Goal: Task Accomplishment & Management: Manage account settings

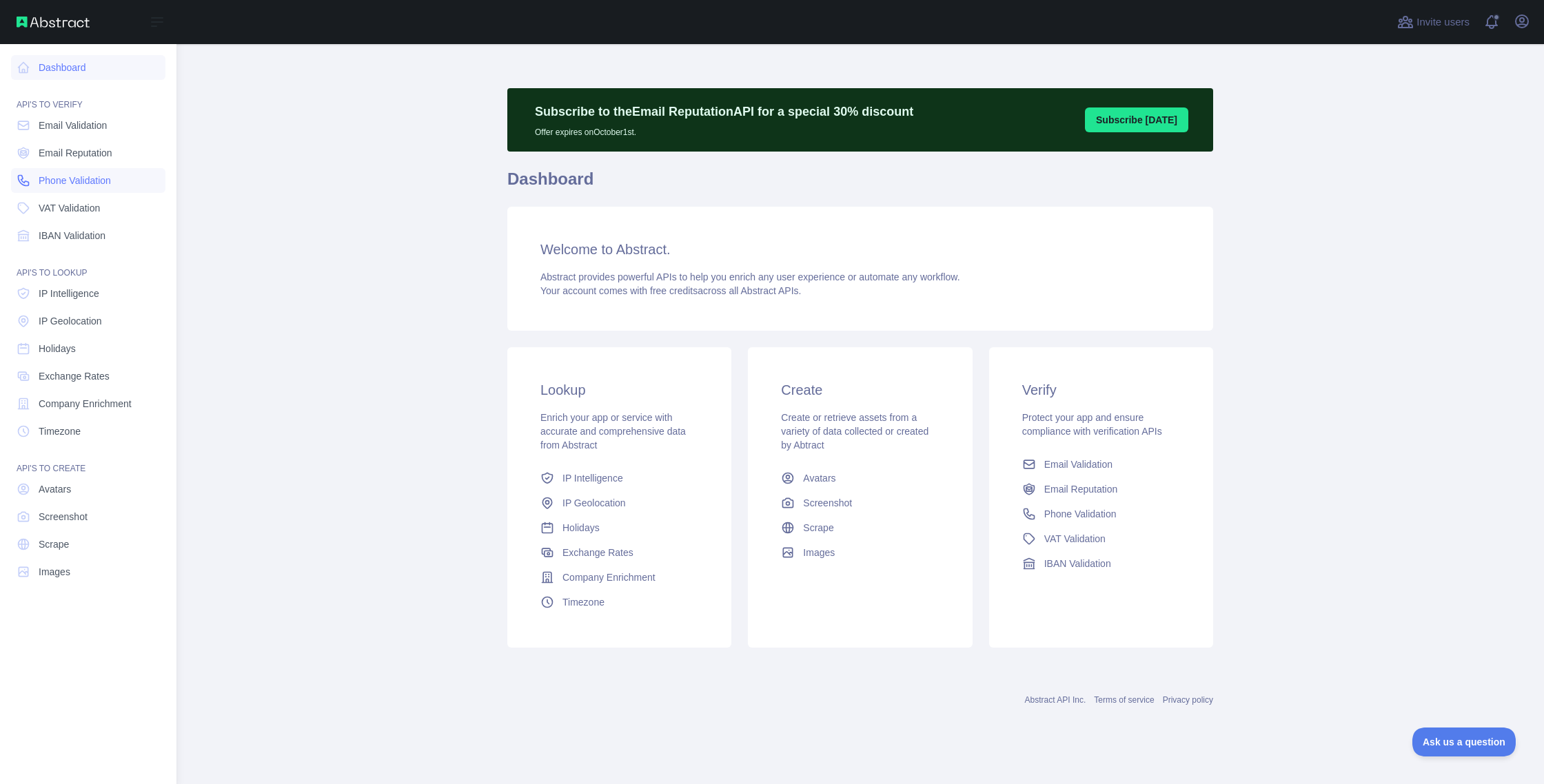
click at [82, 182] on span "Phone Validation" at bounding box center [75, 180] width 72 height 14
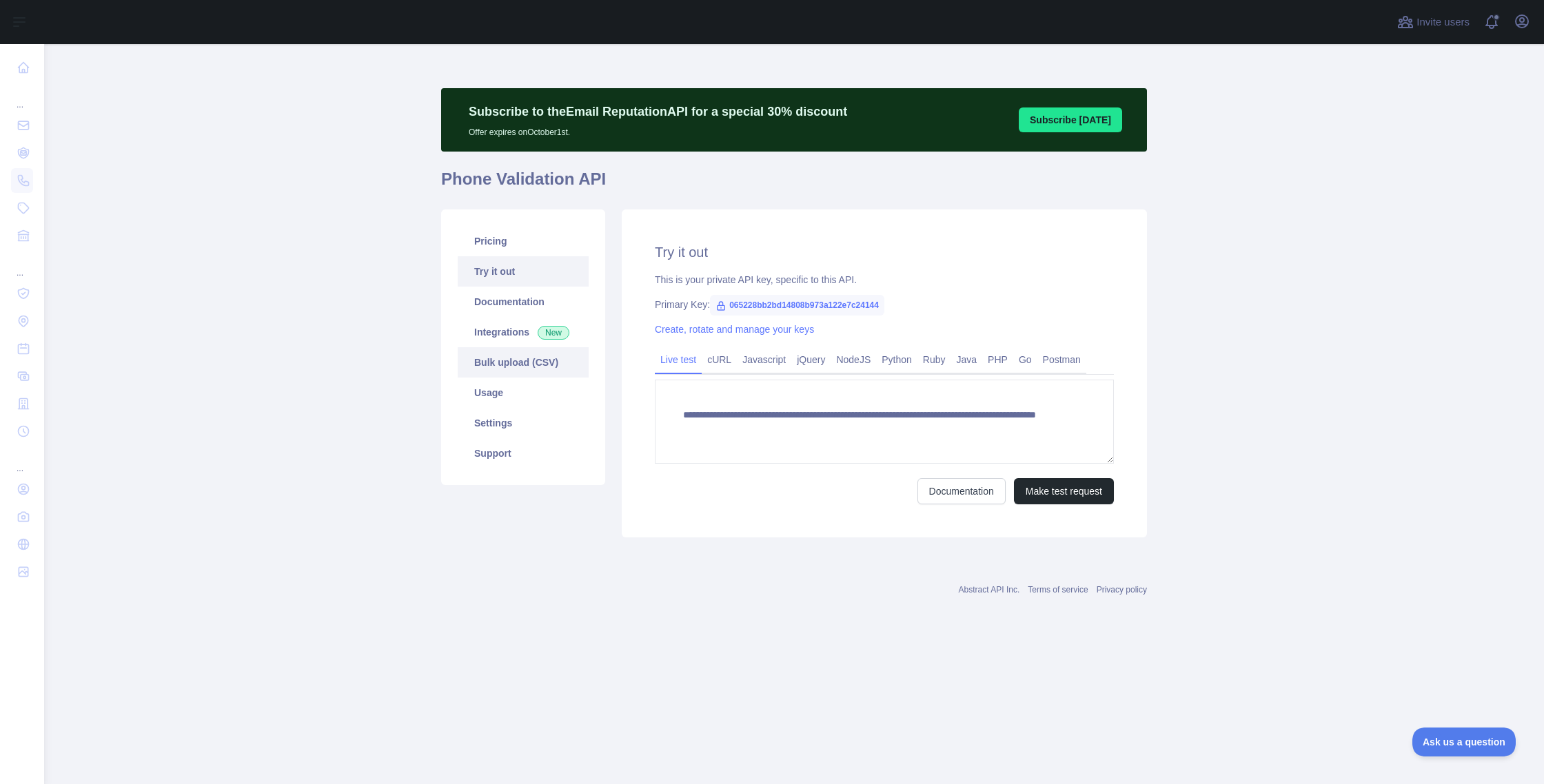
click at [524, 360] on link "Bulk upload (CSV)" at bounding box center [523, 362] width 131 height 31
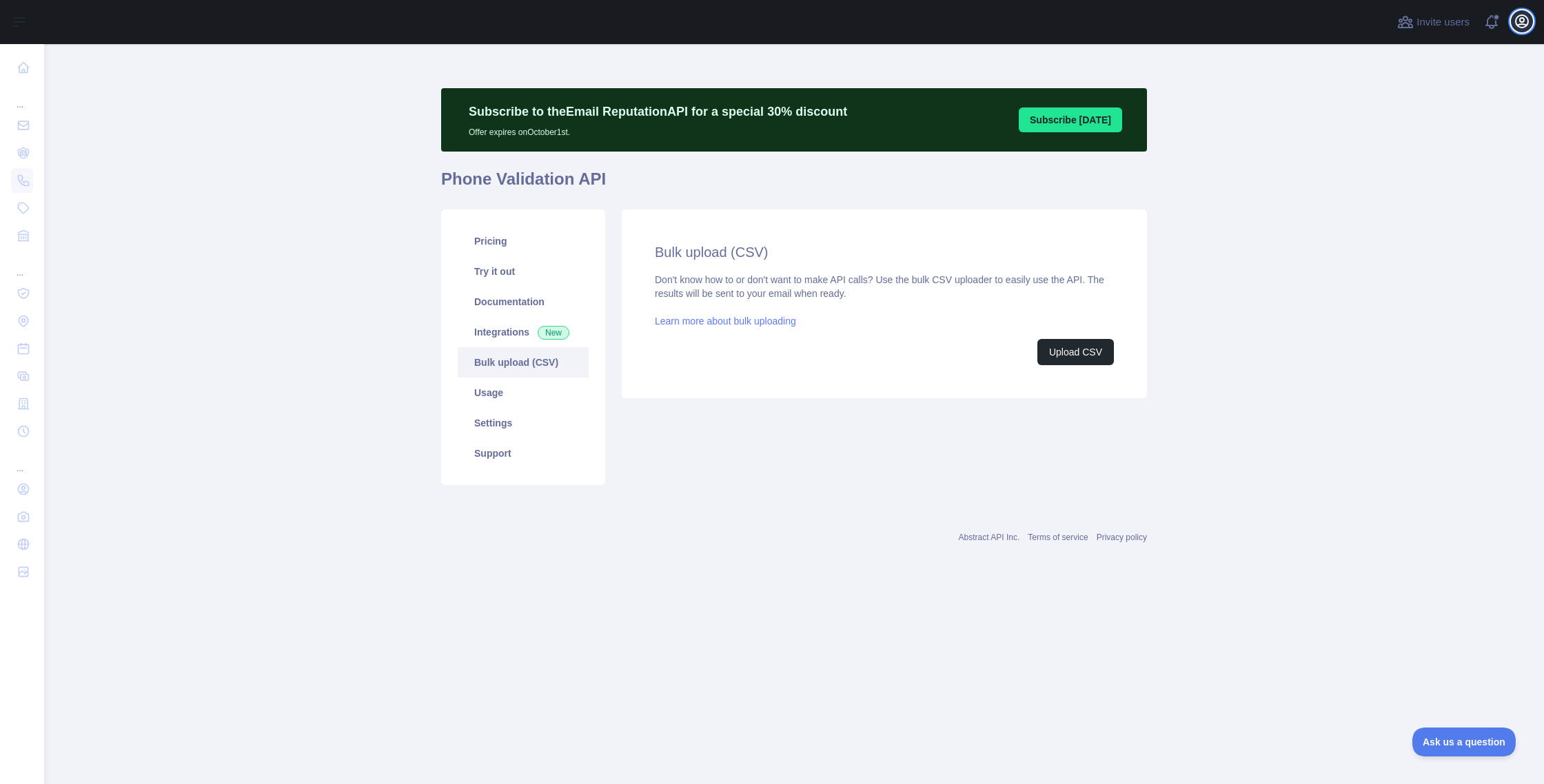
click at [891, 20] on icon "button" at bounding box center [1522, 21] width 17 height 17
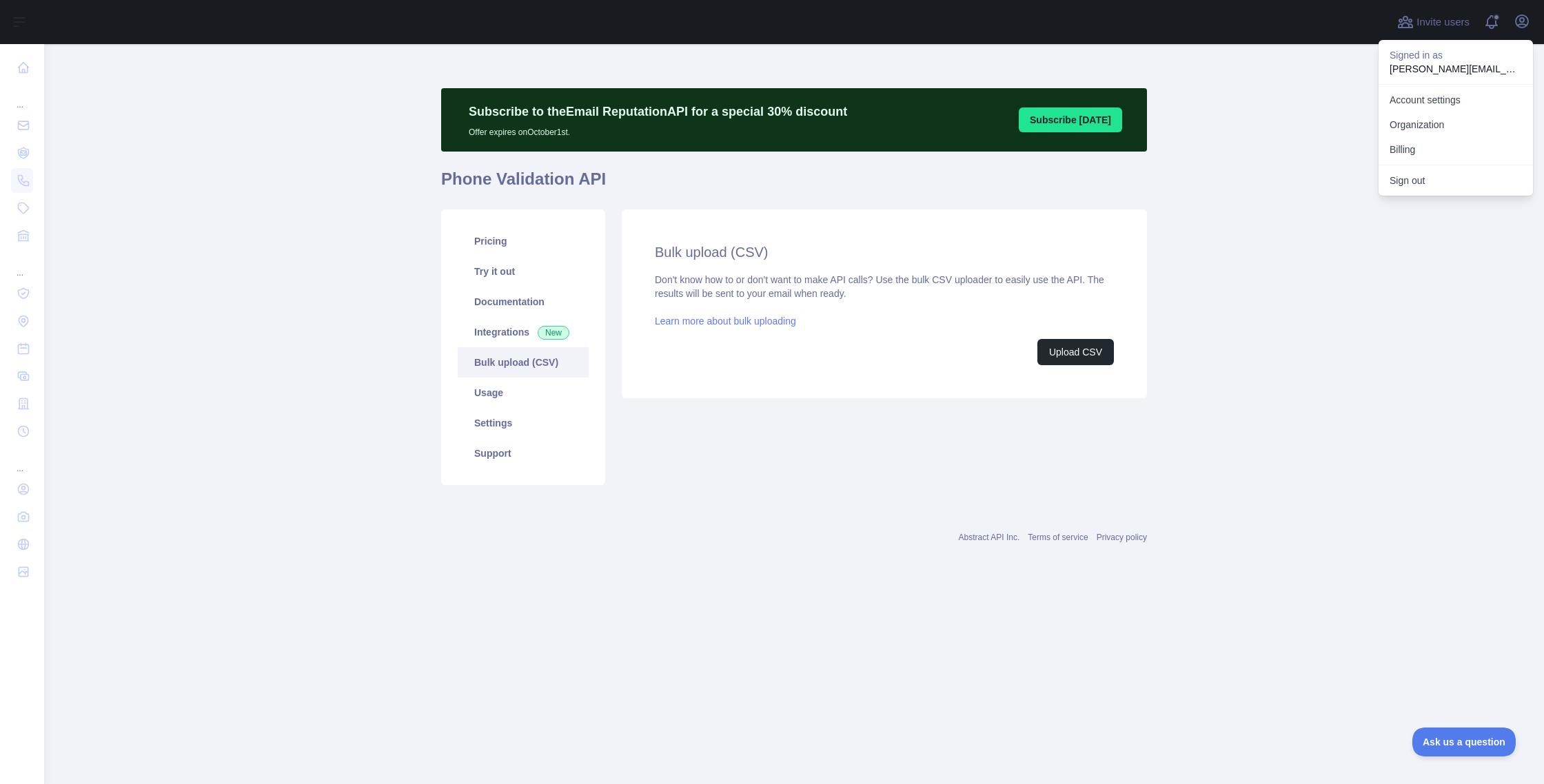
click at [891, 66] on p "[PERSON_NAME][EMAIL_ADDRESS][DOMAIN_NAME]" at bounding box center [1455, 69] width 133 height 14
click at [891, 97] on link "Account settings" at bounding box center [1455, 99] width 155 height 25
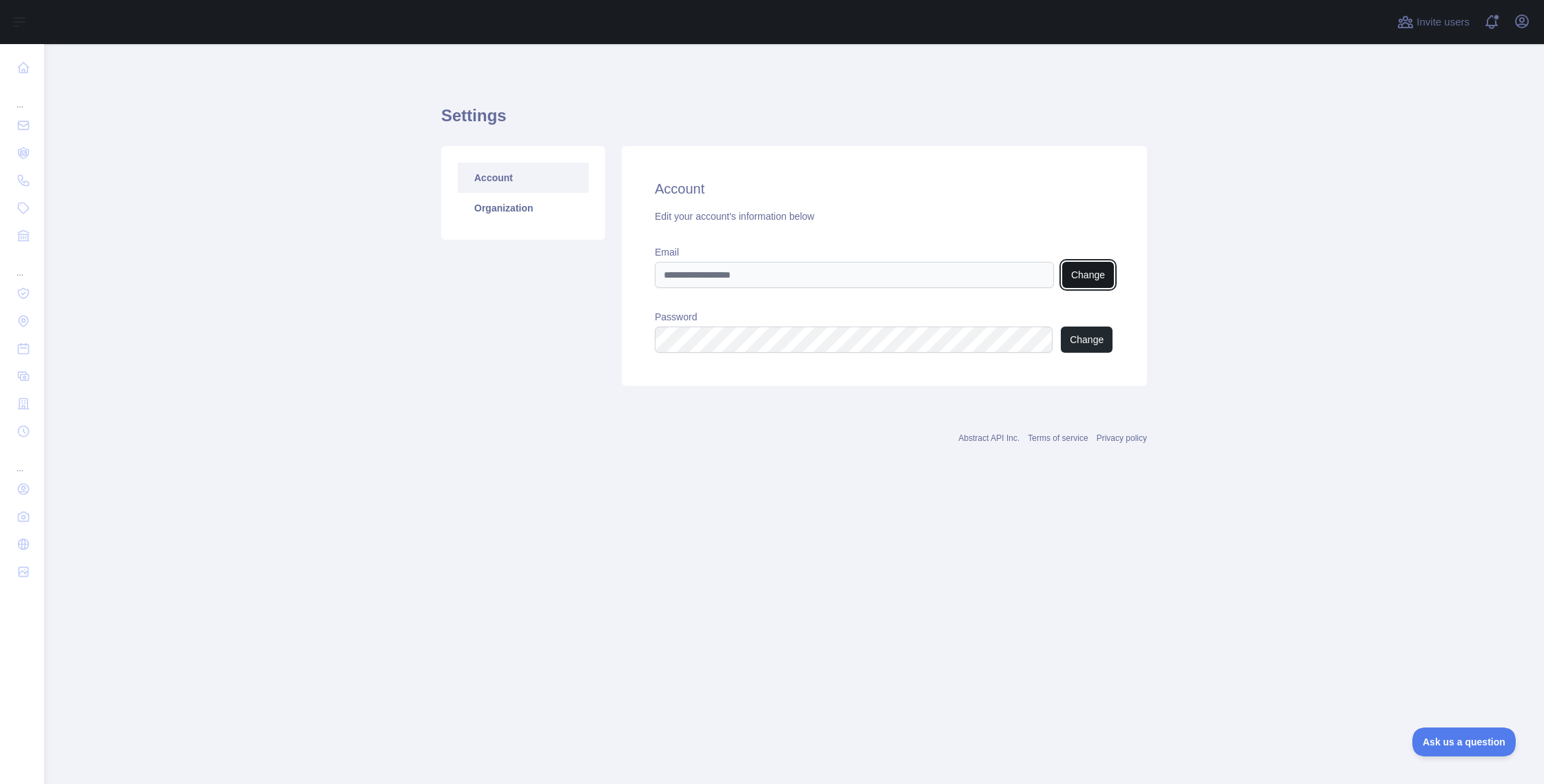
click at [891, 276] on button "Change" at bounding box center [1088, 275] width 52 height 26
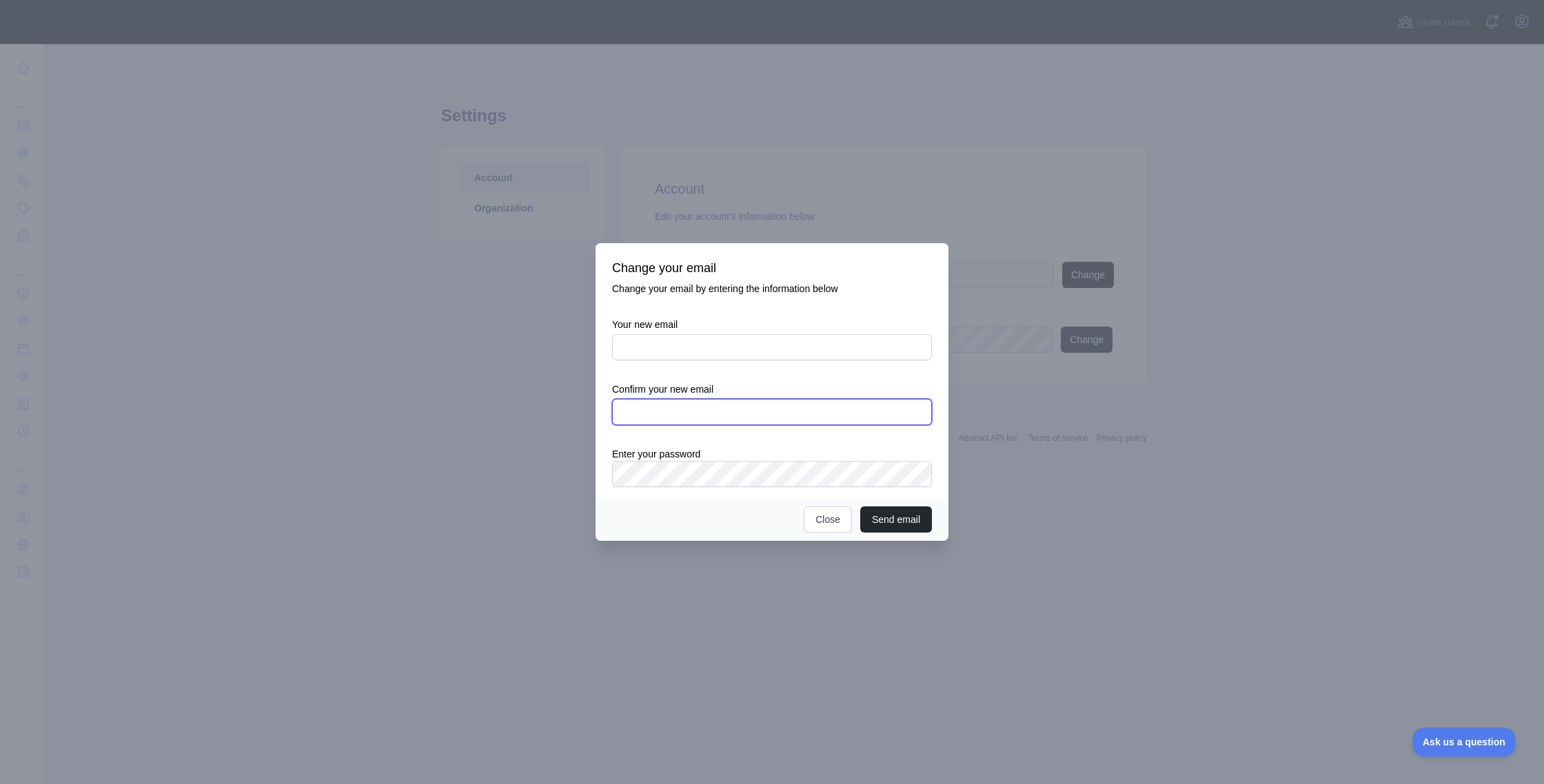
type input "**********"
click at [814, 524] on button "Close" at bounding box center [828, 520] width 48 height 26
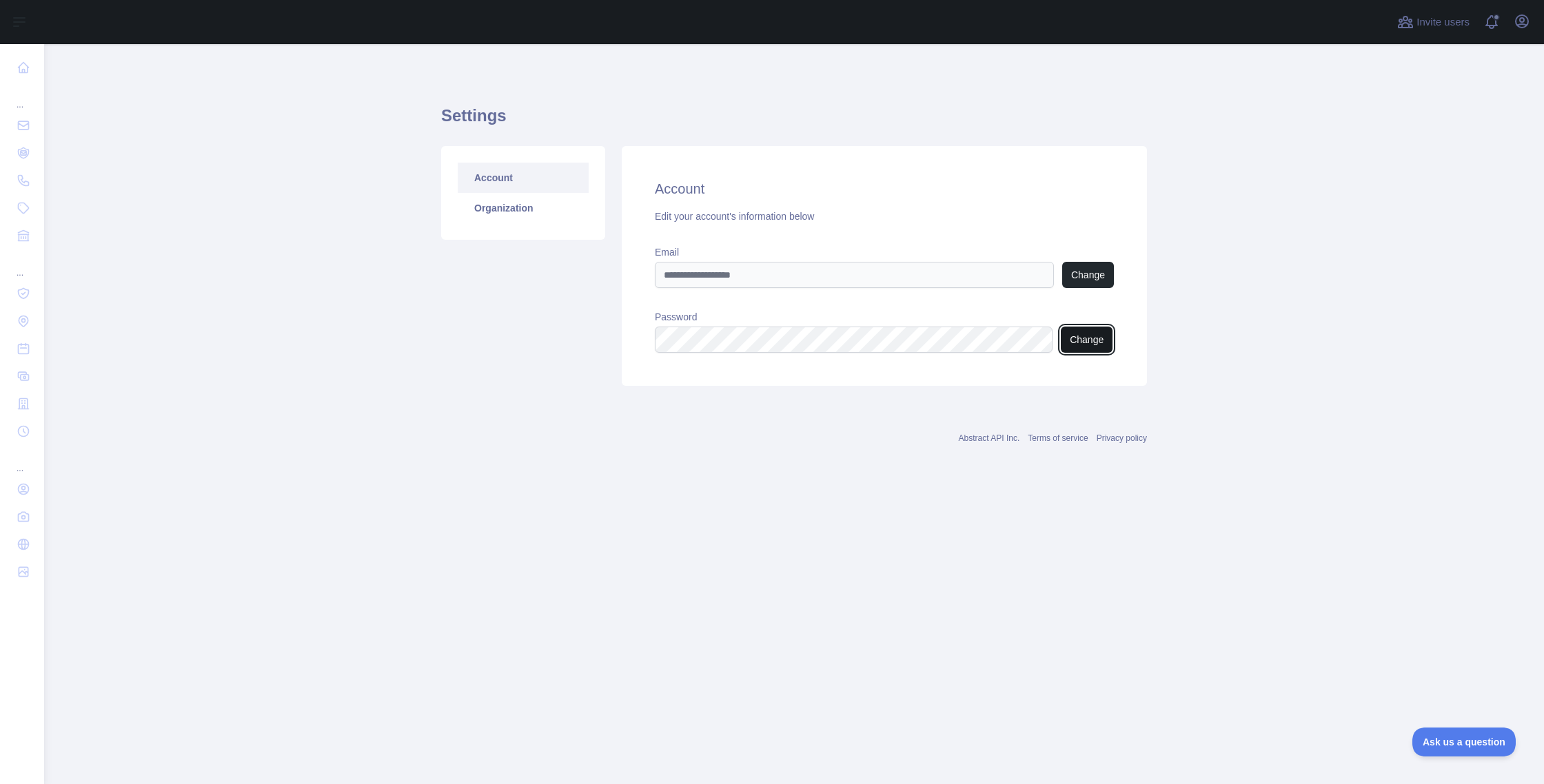
click at [891, 344] on button "Change" at bounding box center [1087, 340] width 52 height 26
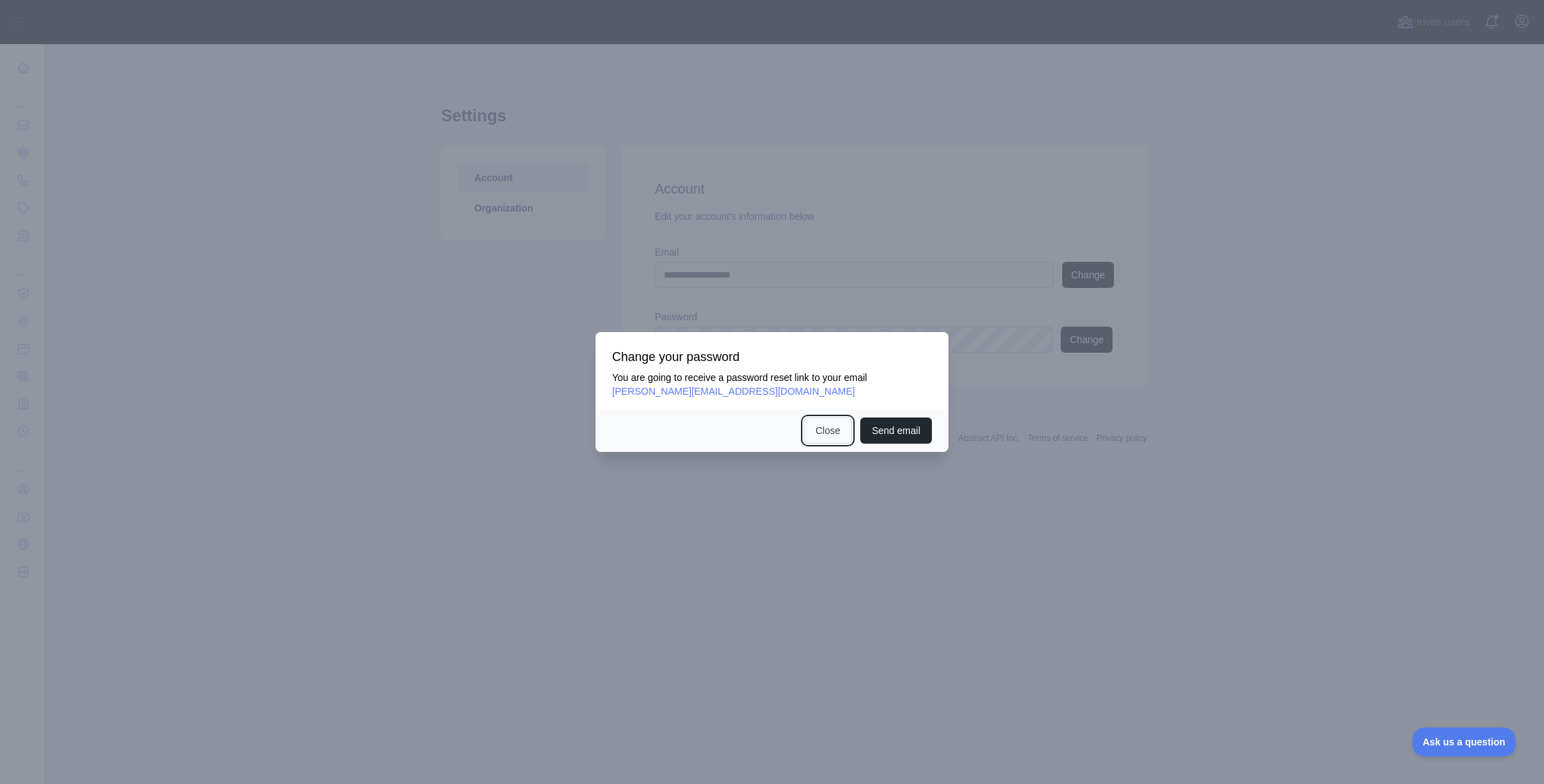
click at [820, 432] on button "Close" at bounding box center [828, 431] width 48 height 26
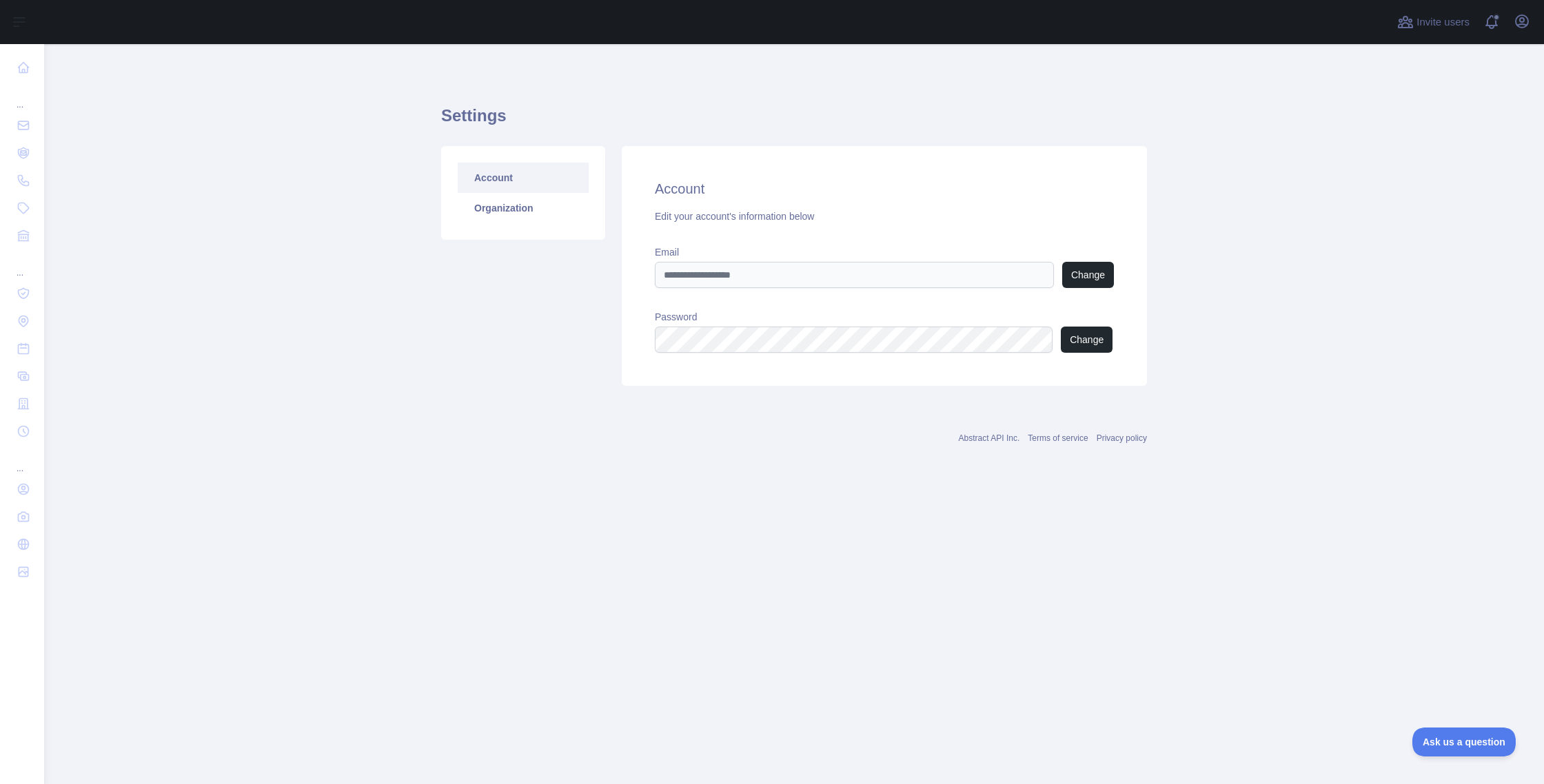
click at [847, 222] on div "Edit your account's information below" at bounding box center [884, 216] width 459 height 14
click at [849, 322] on label "Password" at bounding box center [884, 317] width 459 height 14
